Goal: Task Accomplishment & Management: Complete application form

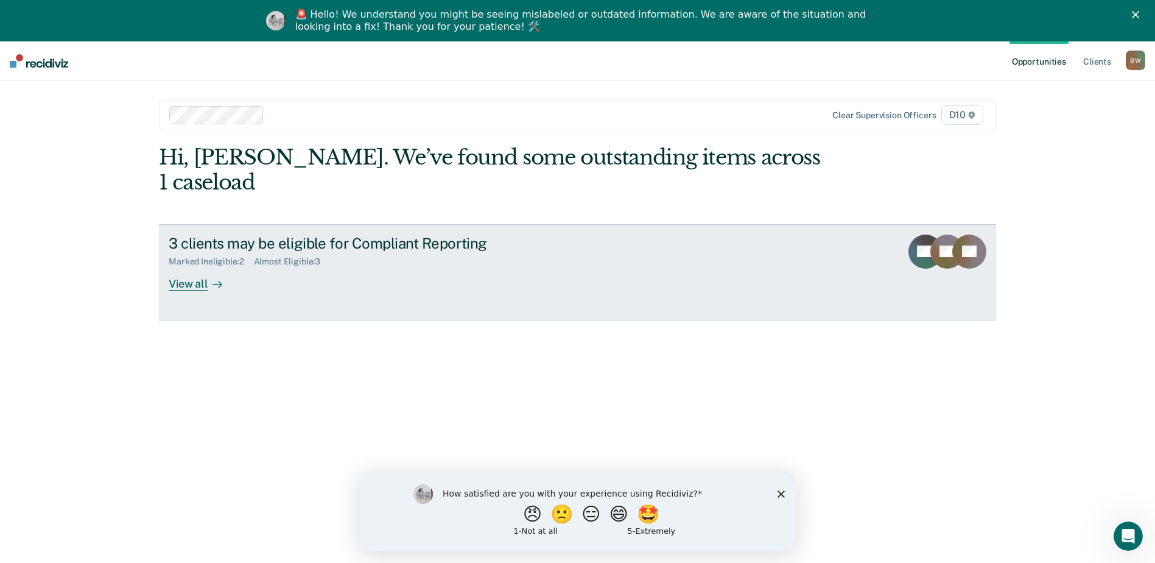
click at [198, 267] on div "View all" at bounding box center [203, 279] width 68 height 24
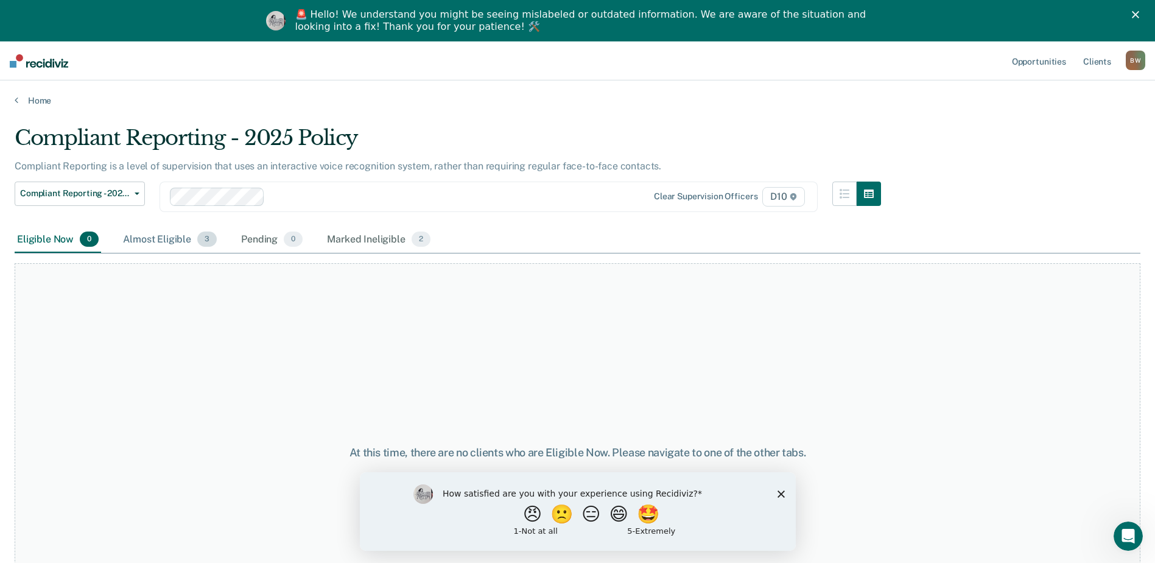
click at [169, 240] on div "Almost Eligible 3" at bounding box center [170, 239] width 99 height 27
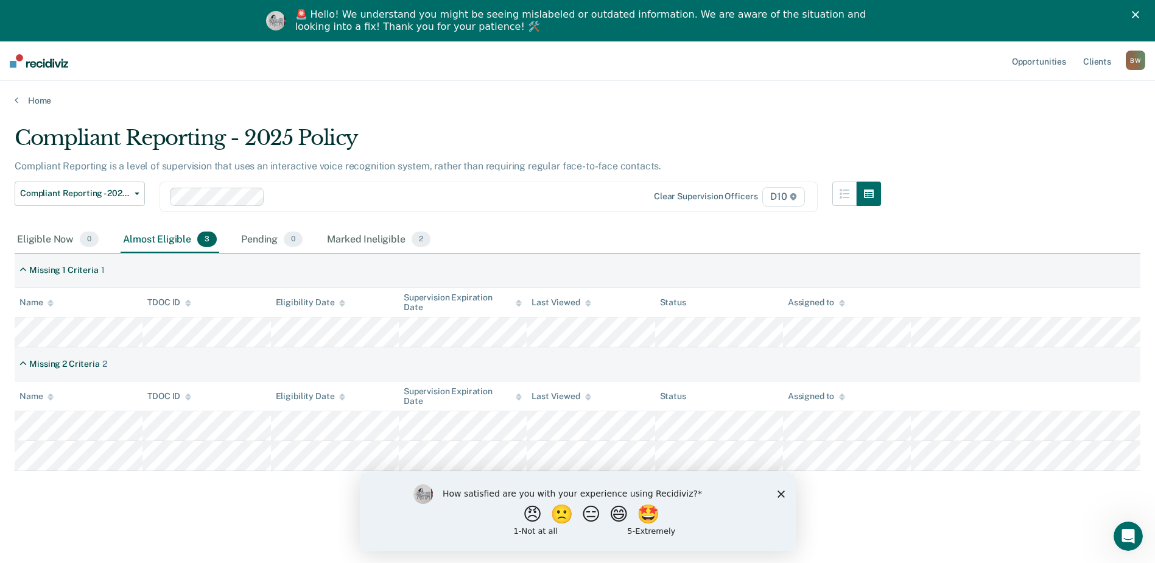
click at [1031, 202] on div "Compliant Reporting - 2025 Policy Compliant Reporting is a level of supervision…" at bounding box center [578, 318] width 1126 height 387
click at [782, 493] on icon "Close survey" at bounding box center [780, 492] width 7 height 7
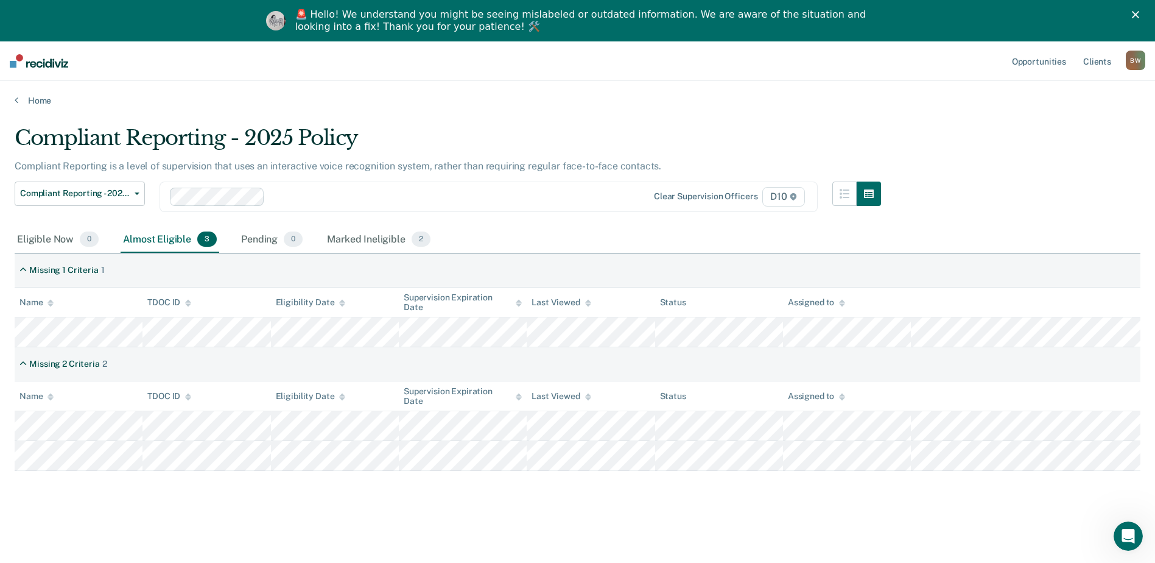
click at [1005, 220] on div "Compliant Reporting - 2025 Policy Compliant Reporting is a level of supervision…" at bounding box center [578, 318] width 1126 height 387
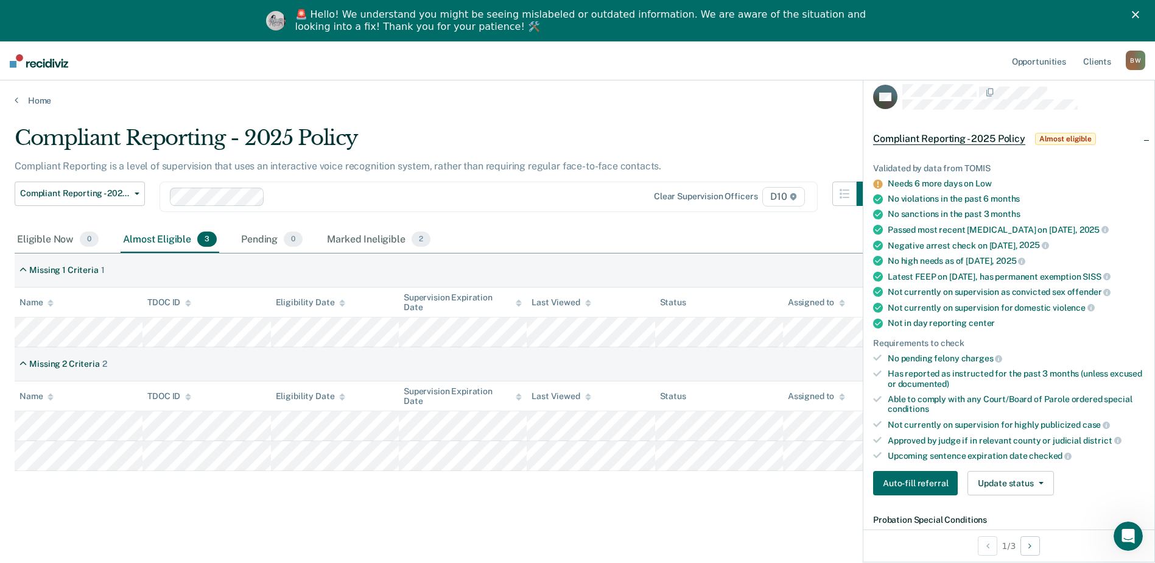
click at [880, 186] on icon at bounding box center [877, 184] width 9 height 9
click at [781, 163] on div "Compliant Reporting is a level of supervision that uses an interactive voice re…" at bounding box center [448, 170] width 866 height 21
click at [749, 160] on div "Compliant Reporting is a level of supervision that uses an interactive voice re…" at bounding box center [448, 170] width 866 height 21
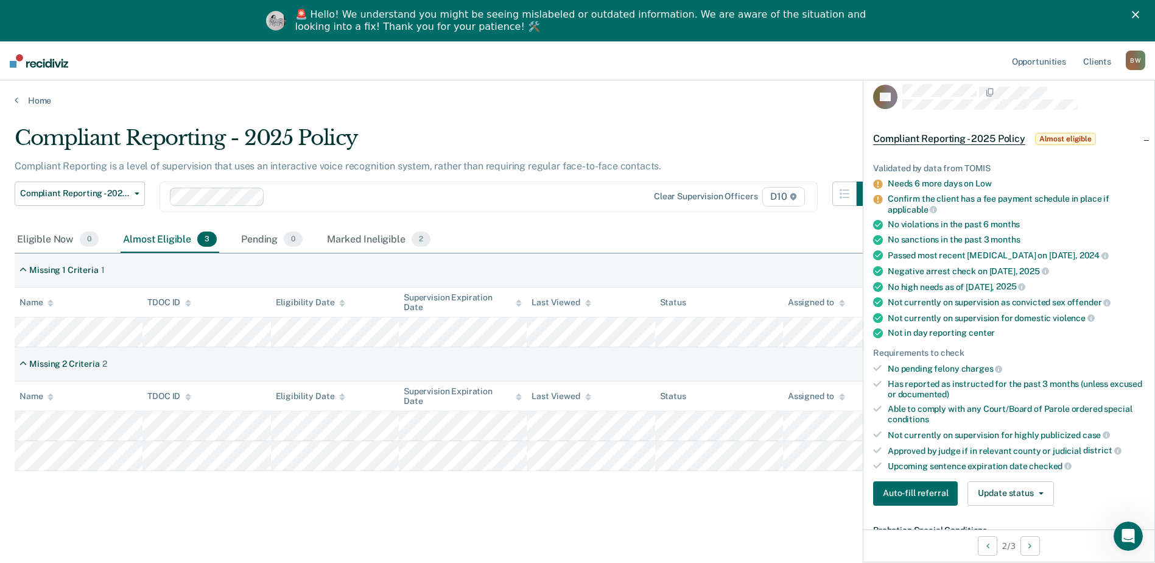
click at [880, 198] on icon at bounding box center [877, 199] width 9 height 9
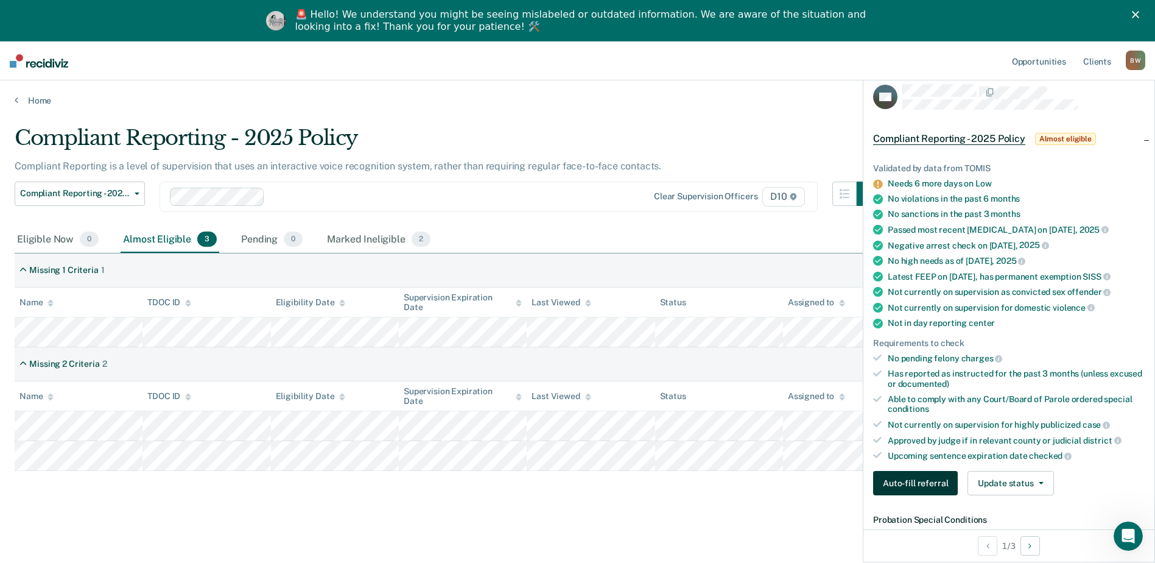
click at [922, 487] on button "Auto-fill referral" at bounding box center [915, 483] width 85 height 24
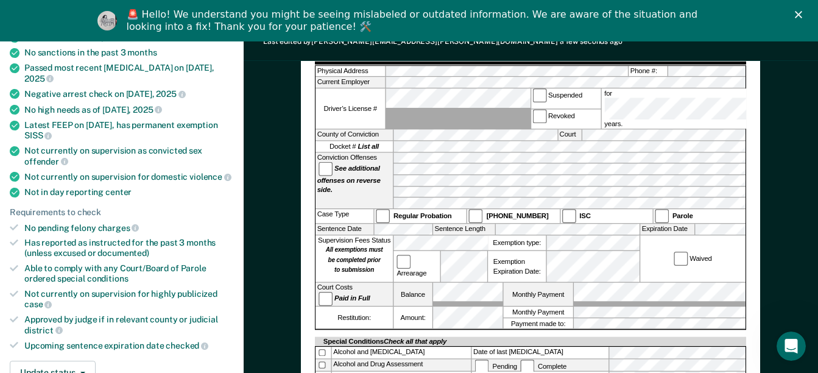
scroll to position [183, 0]
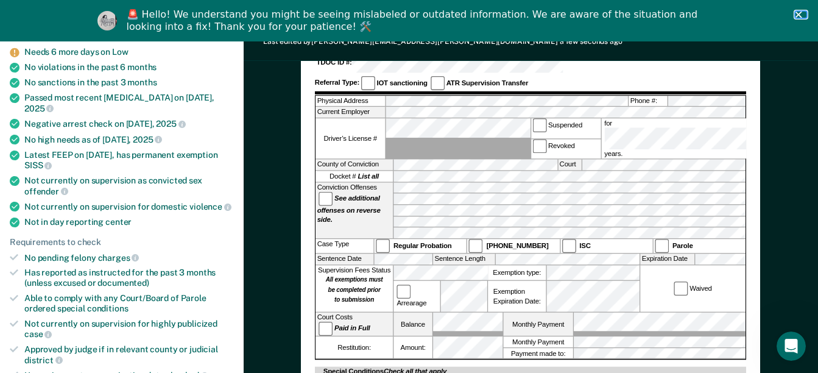
click at [802, 14] on icon "Close" at bounding box center [797, 14] width 7 height 7
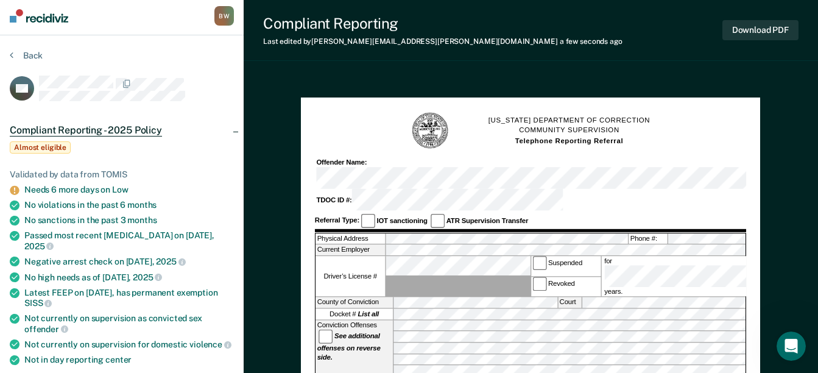
scroll to position [0, 0]
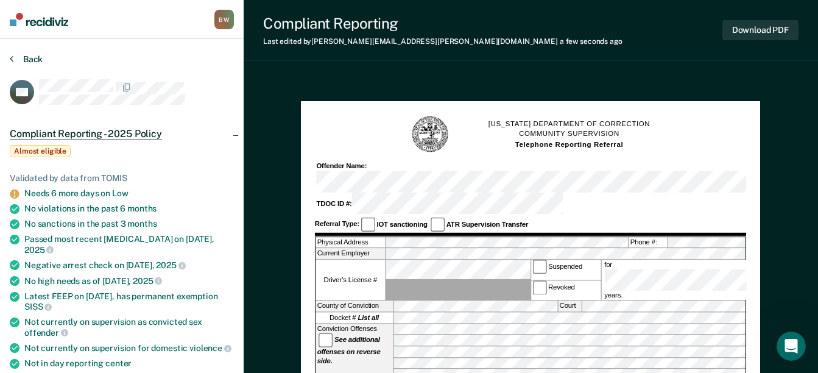
click at [35, 61] on button "Back" at bounding box center [26, 59] width 33 height 11
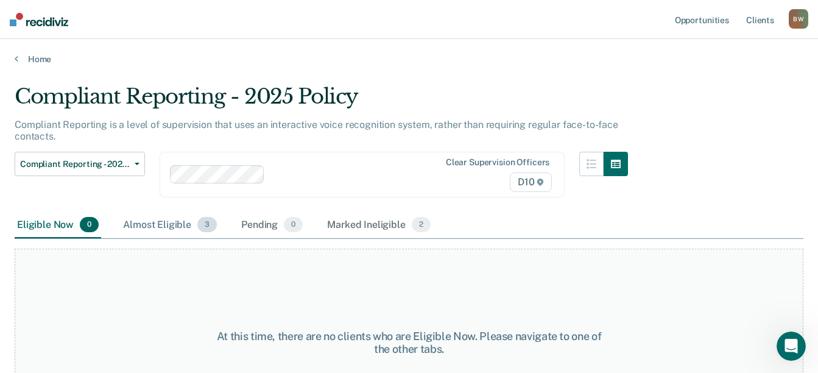
click at [158, 229] on div "Almost Eligible 3" at bounding box center [170, 225] width 99 height 27
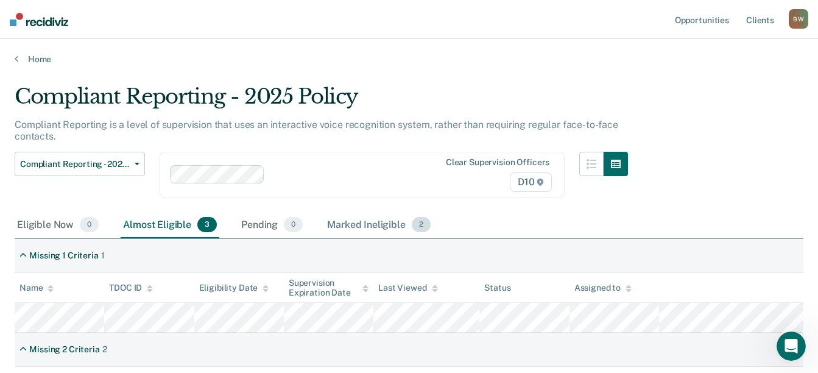
click at [388, 223] on div "Marked Ineligible 2" at bounding box center [378, 225] width 108 height 27
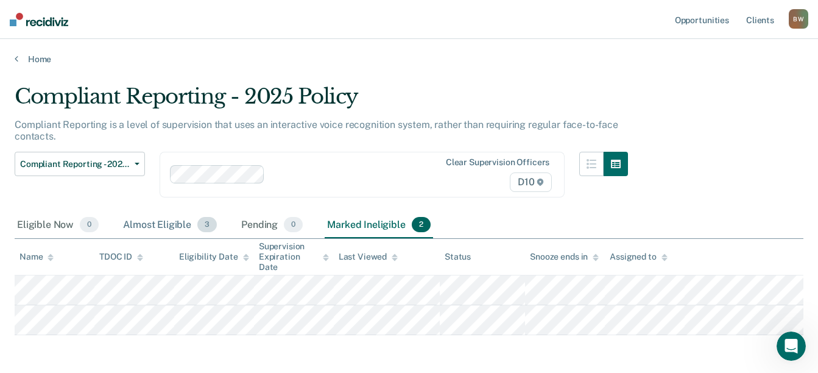
click at [169, 226] on div "Almost Eligible 3" at bounding box center [170, 225] width 99 height 27
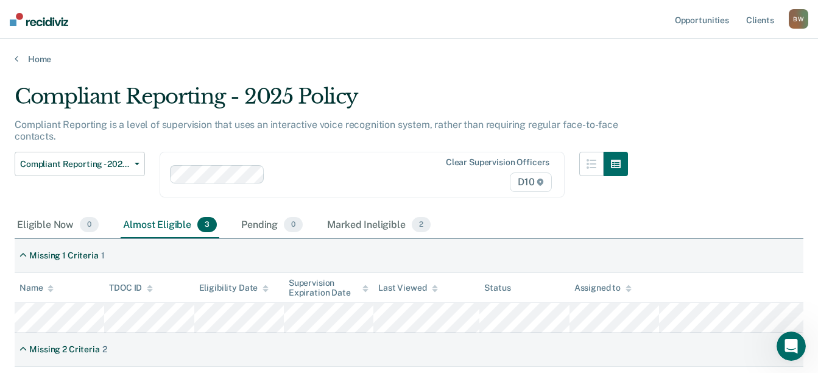
click at [400, 81] on main "Compliant Reporting - 2025 Policy Compliant Reporting is a level of supervision…" at bounding box center [409, 302] width 818 height 475
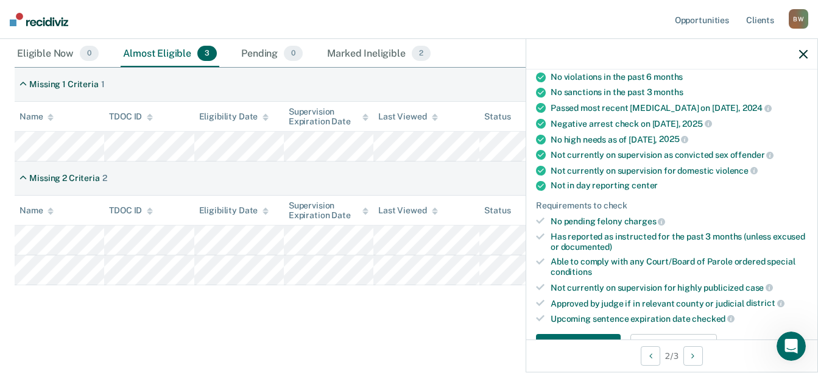
scroll to position [183, 0]
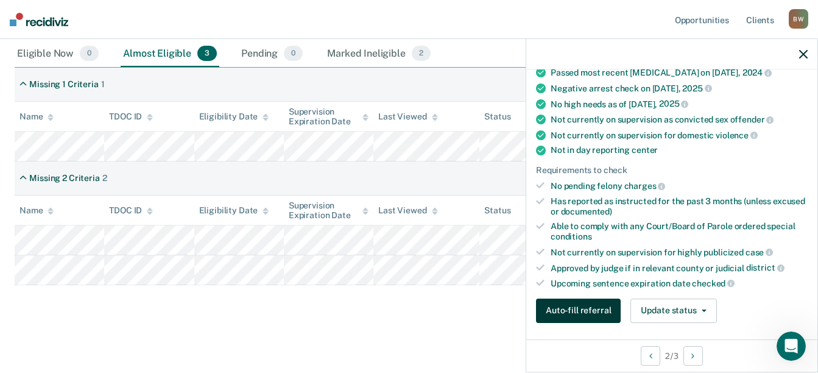
click at [571, 304] on button "Auto-fill referral" at bounding box center [578, 310] width 85 height 24
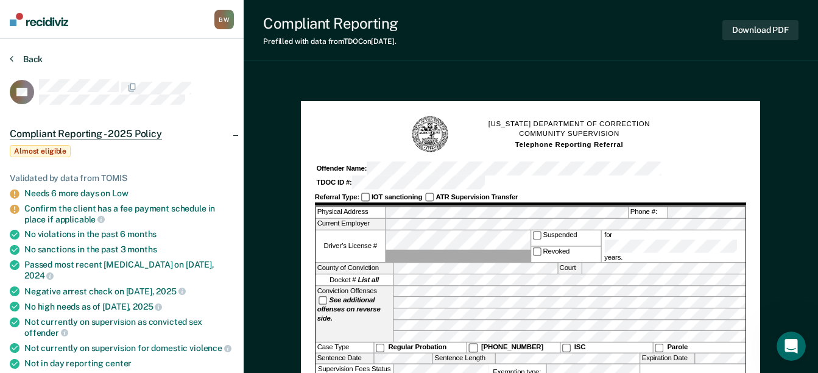
click at [26, 55] on button "Back" at bounding box center [26, 59] width 33 height 11
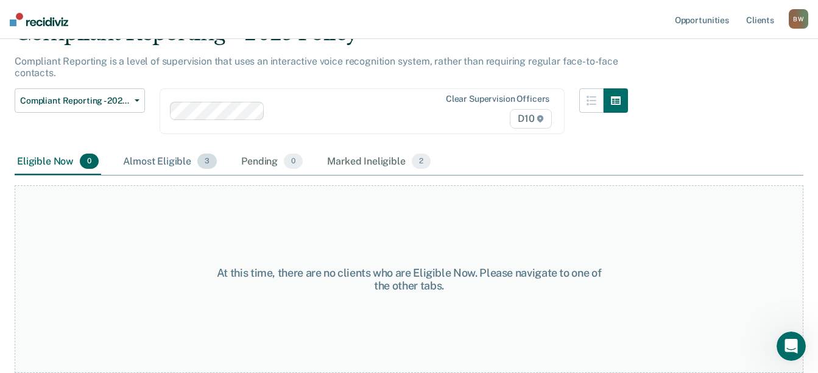
click at [153, 156] on div "Almost Eligible 3" at bounding box center [170, 162] width 99 height 27
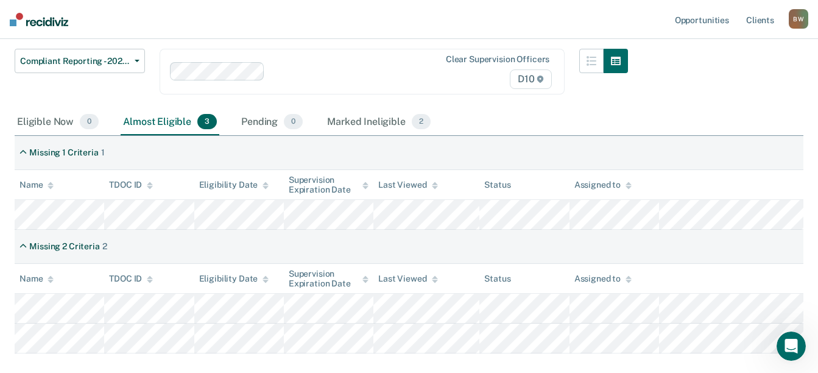
scroll to position [171, 0]
